Goal: Task Accomplishment & Management: Manage account settings

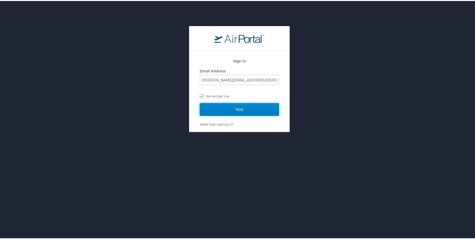
click at [248, 108] on input "Next" at bounding box center [239, 108] width 79 height 13
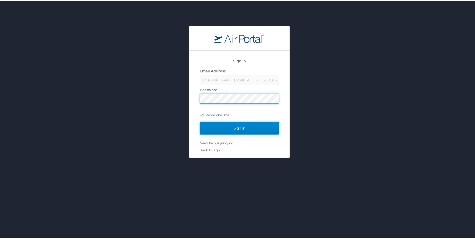
click at [250, 127] on input "Sign In" at bounding box center [239, 127] width 79 height 13
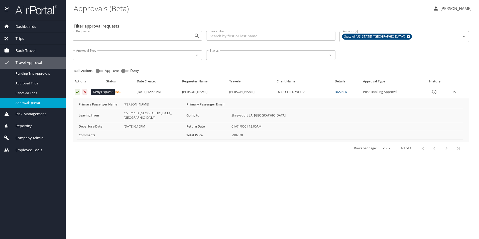
click at [84, 91] on icon "Approval table" at bounding box center [84, 91] width 5 height 5
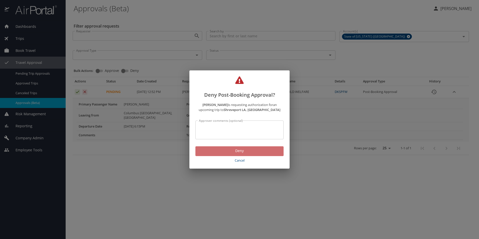
click at [249, 151] on span "Deny" at bounding box center [239, 151] width 80 height 6
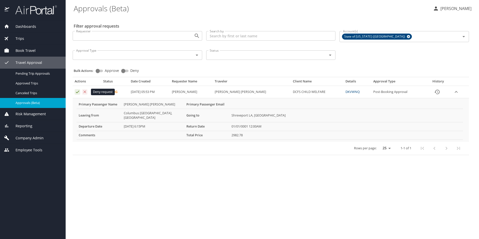
click at [85, 91] on icon "Approval table" at bounding box center [84, 91] width 5 height 5
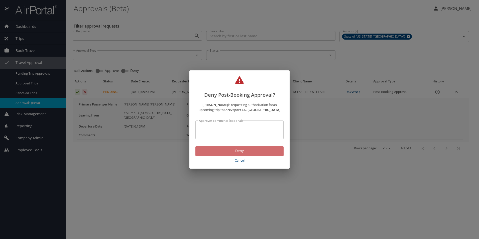
click at [240, 153] on span "Deny" at bounding box center [239, 151] width 80 height 6
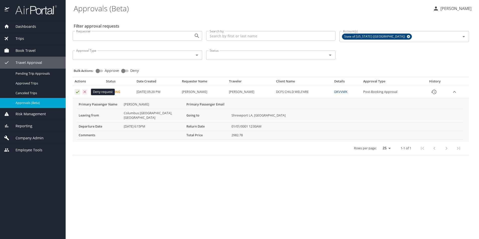
click at [84, 92] on icon "Approval table" at bounding box center [84, 91] width 5 height 5
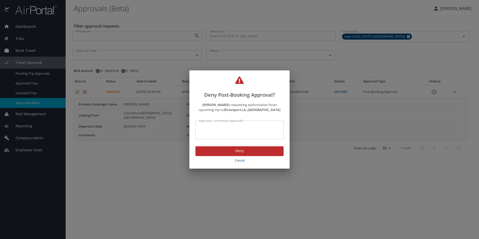
click at [237, 151] on span "Deny" at bounding box center [239, 151] width 80 height 6
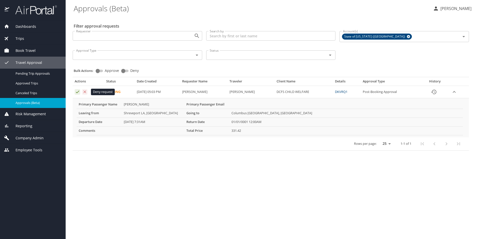
click at [84, 91] on icon "Approval table" at bounding box center [84, 91] width 5 height 5
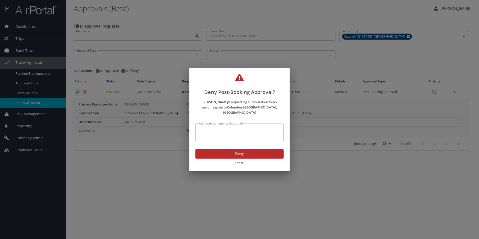
click at [237, 151] on span "Deny" at bounding box center [239, 154] width 80 height 6
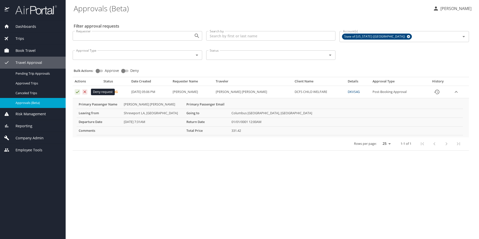
click at [85, 93] on icon "Approval table" at bounding box center [84, 91] width 5 height 5
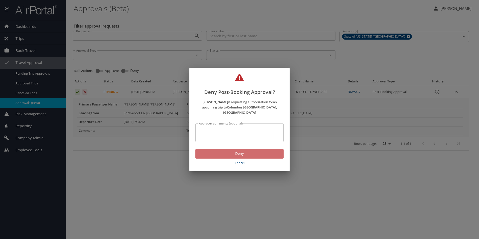
click at [234, 151] on span "Deny" at bounding box center [239, 154] width 80 height 6
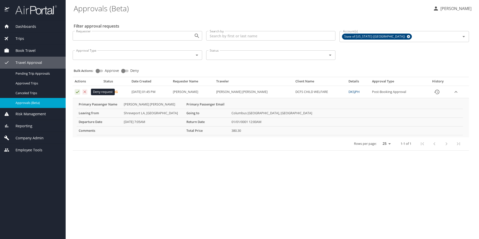
click at [85, 90] on icon "Approval table" at bounding box center [84, 91] width 5 height 5
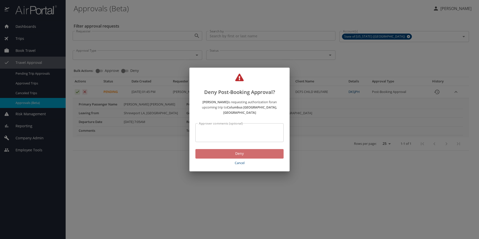
click at [243, 151] on span "Deny" at bounding box center [239, 154] width 80 height 6
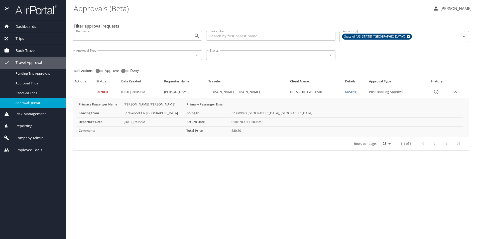
click at [464, 9] on p "Julia Woods" at bounding box center [455, 9] width 33 height 6
click at [439, 58] on li "Sign out" at bounding box center [450, 56] width 51 height 9
